Goal: Task Accomplishment & Management: Complete application form

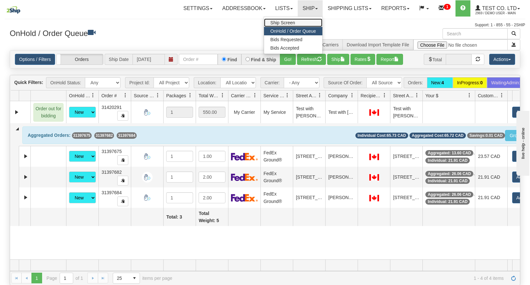
click at [289, 21] on span "Ship Screen" at bounding box center [283, 22] width 25 height 5
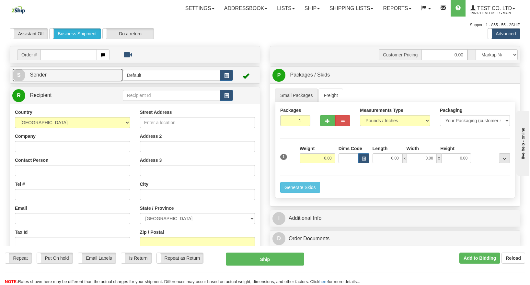
click at [97, 77] on link "S Sender" at bounding box center [67, 74] width 111 height 13
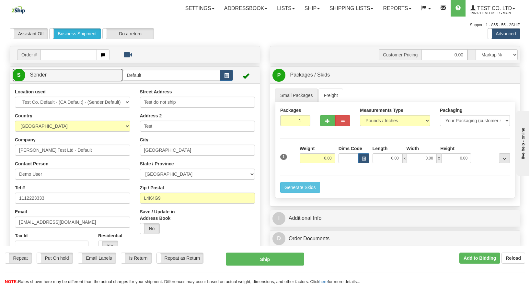
click at [97, 77] on link "S Sender" at bounding box center [67, 74] width 111 height 13
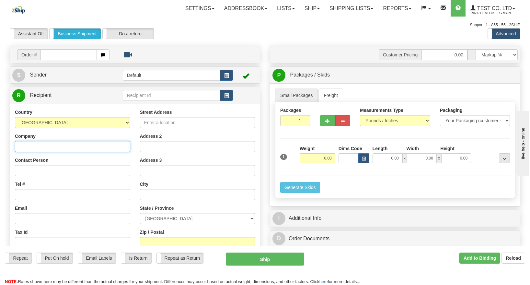
click at [85, 145] on input "Company" at bounding box center [72, 146] width 115 height 11
type input "2Ship Support"
type input "[PERSON_NAME]"
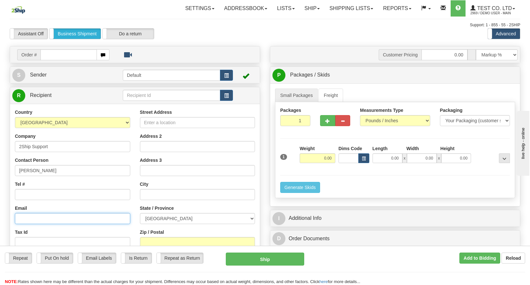
type input "[EMAIL_ADDRESS][DOMAIN_NAME]"
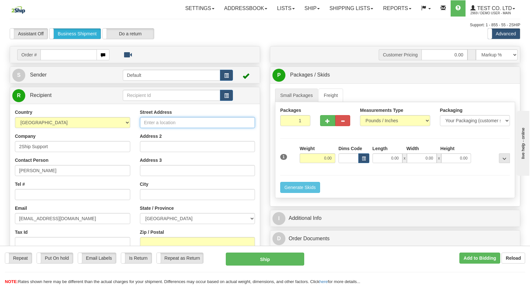
type input "[STREET_ADDRESS]"
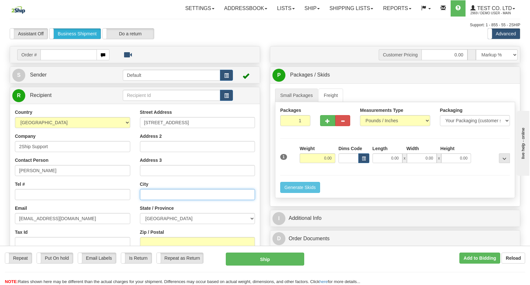
type input "[GEOGRAPHIC_DATA]"
select select "ON"
type input "L4K4G9"
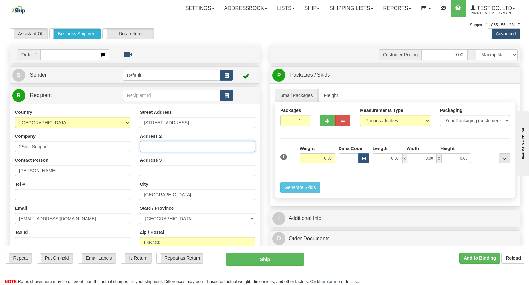
type input "1 Test Drive"
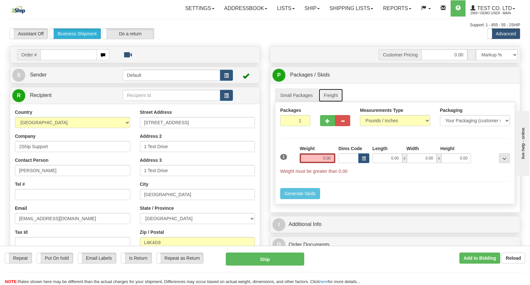
click at [340, 94] on link "Freight" at bounding box center [331, 96] width 25 height 14
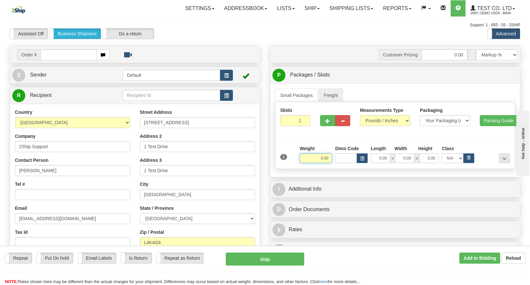
drag, startPoint x: 317, startPoint y: 160, endPoint x: 421, endPoint y: 171, distance: 104.6
click at [343, 167] on div "Skids 1 1" at bounding box center [395, 135] width 240 height 67
type input "500.00"
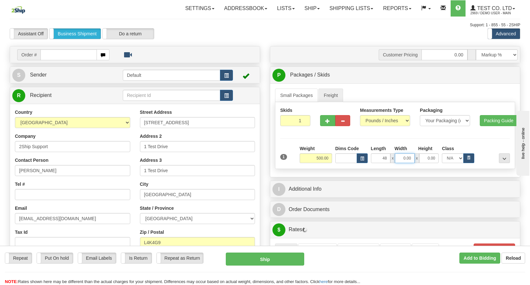
type input "48.00"
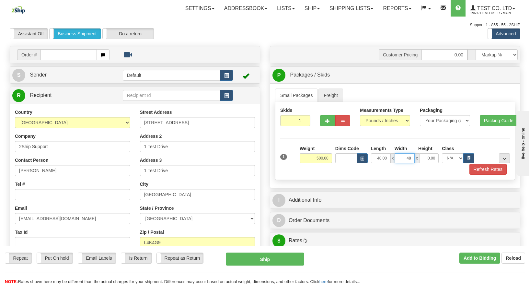
type input "48.00"
type input "40.00"
click at [466, 159] on button "button" at bounding box center [469, 158] width 11 height 10
select select "100.0"
click at [489, 168] on button "Refresh Rates" at bounding box center [488, 169] width 37 height 11
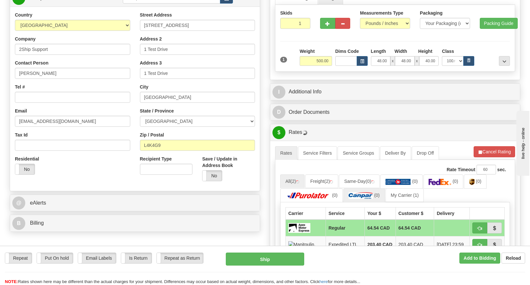
scroll to position [146, 0]
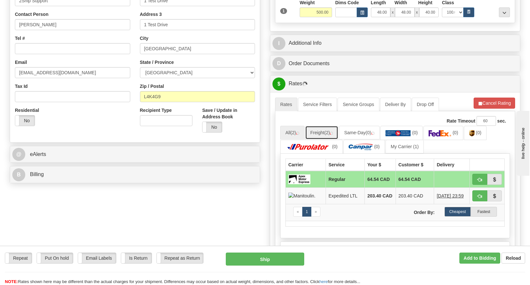
click at [321, 126] on link "Freight (2)" at bounding box center [321, 133] width 33 height 14
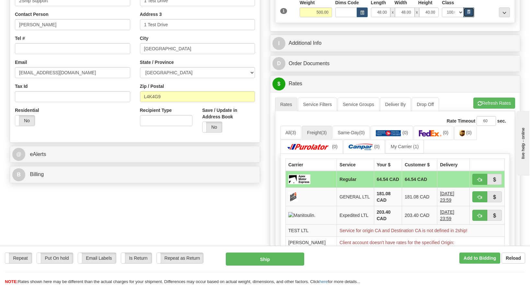
click at [469, 13] on icon "button" at bounding box center [469, 12] width 4 height 4
click at [455, 14] on select "N/A 50.0 55.0 60.0 65.0 70.0 85.0 92.5 100.0 125.0 175.0 250.0 300.0 400.0" at bounding box center [453, 12] width 22 height 10
click at [442, 7] on select "N/A 50.0 55.0 60.0 65.0 70.0 85.0 92.5 100.0 125.0 175.0 250.0 300.0 400.0" at bounding box center [453, 12] width 22 height 10
click at [469, 11] on icon "button" at bounding box center [469, 12] width 4 height 4
select select "100.0"
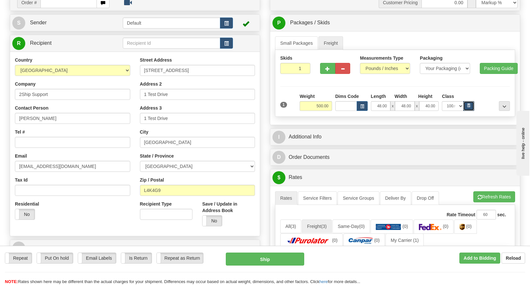
scroll to position [0, 0]
